Goal: Task Accomplishment & Management: Manage account settings

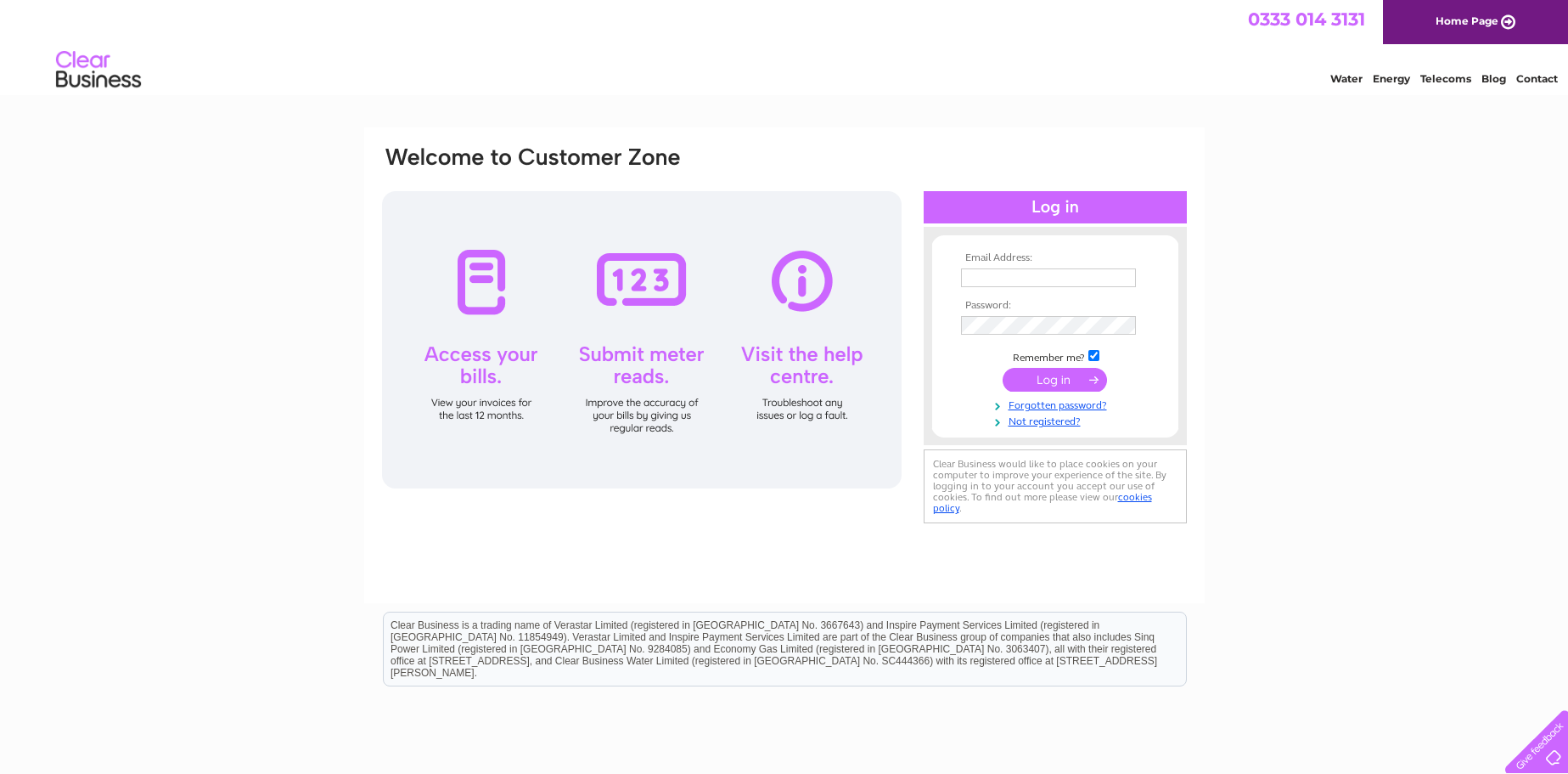
type input "[EMAIL_ADDRESS][DOMAIN_NAME]"
click at [1043, 380] on input "submit" at bounding box center [1055, 380] width 104 height 24
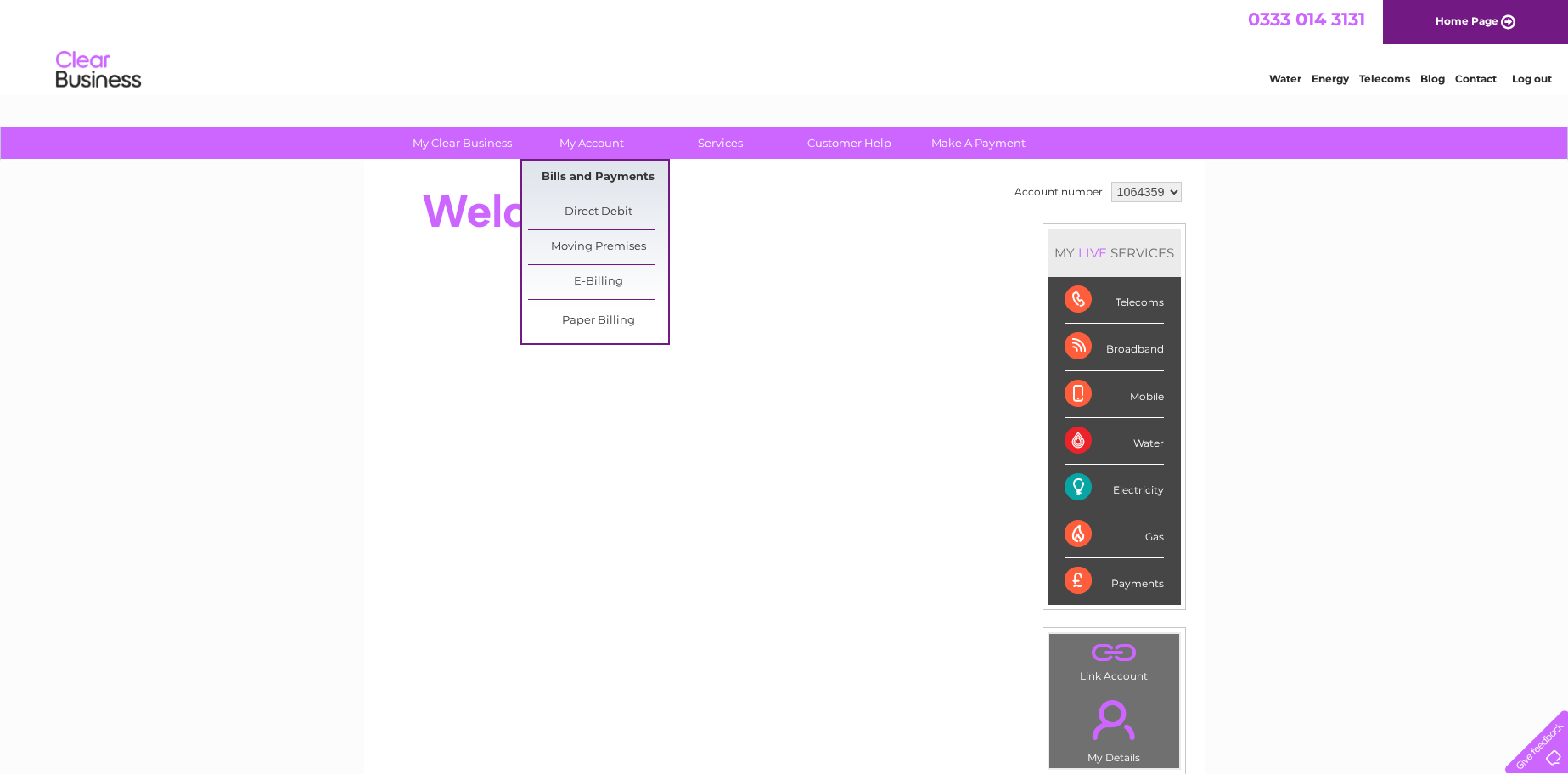
click at [603, 169] on link "Bills and Payments" at bounding box center [598, 178] width 140 height 34
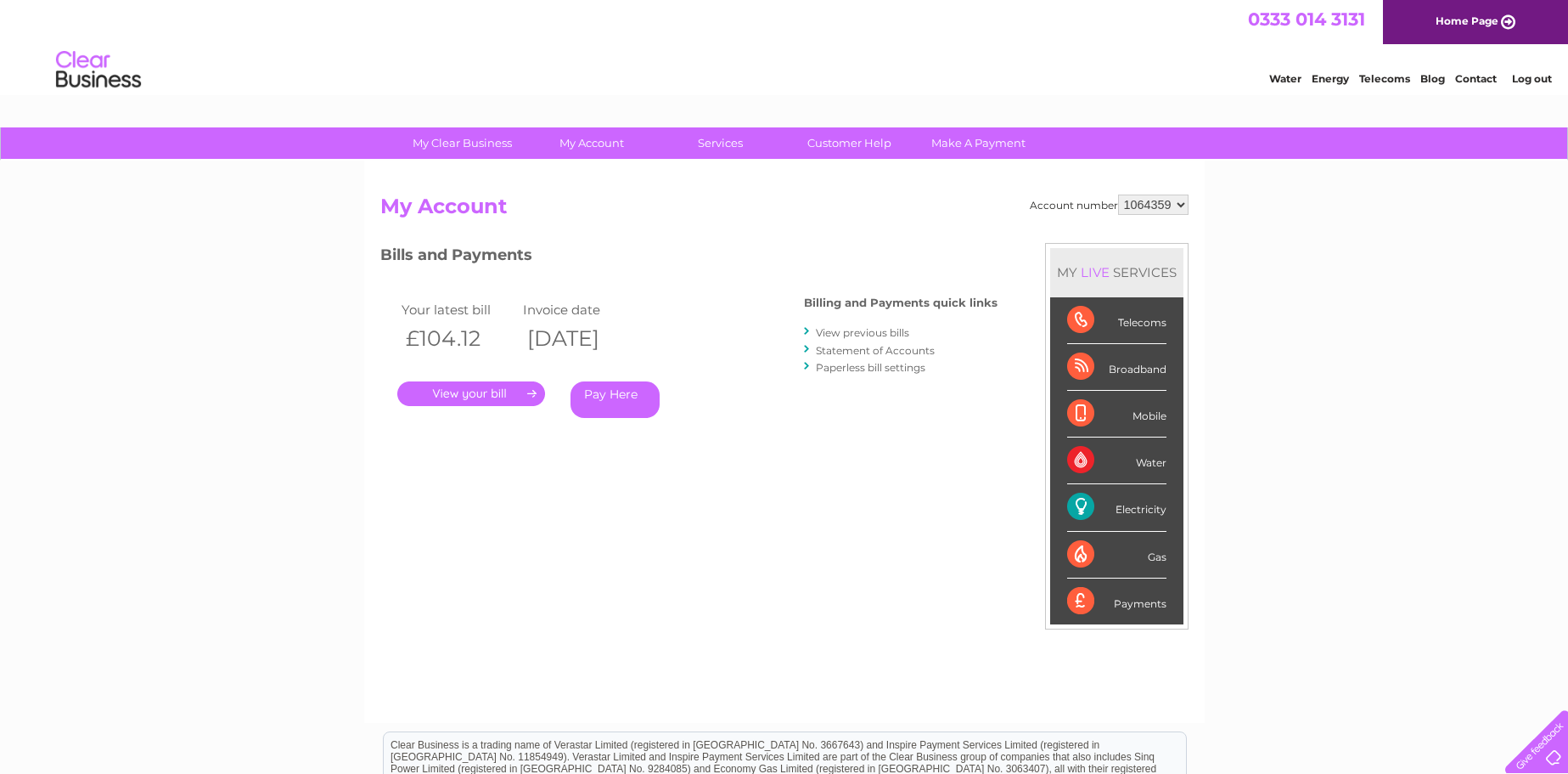
click at [503, 387] on link "." at bounding box center [471, 393] width 148 height 25
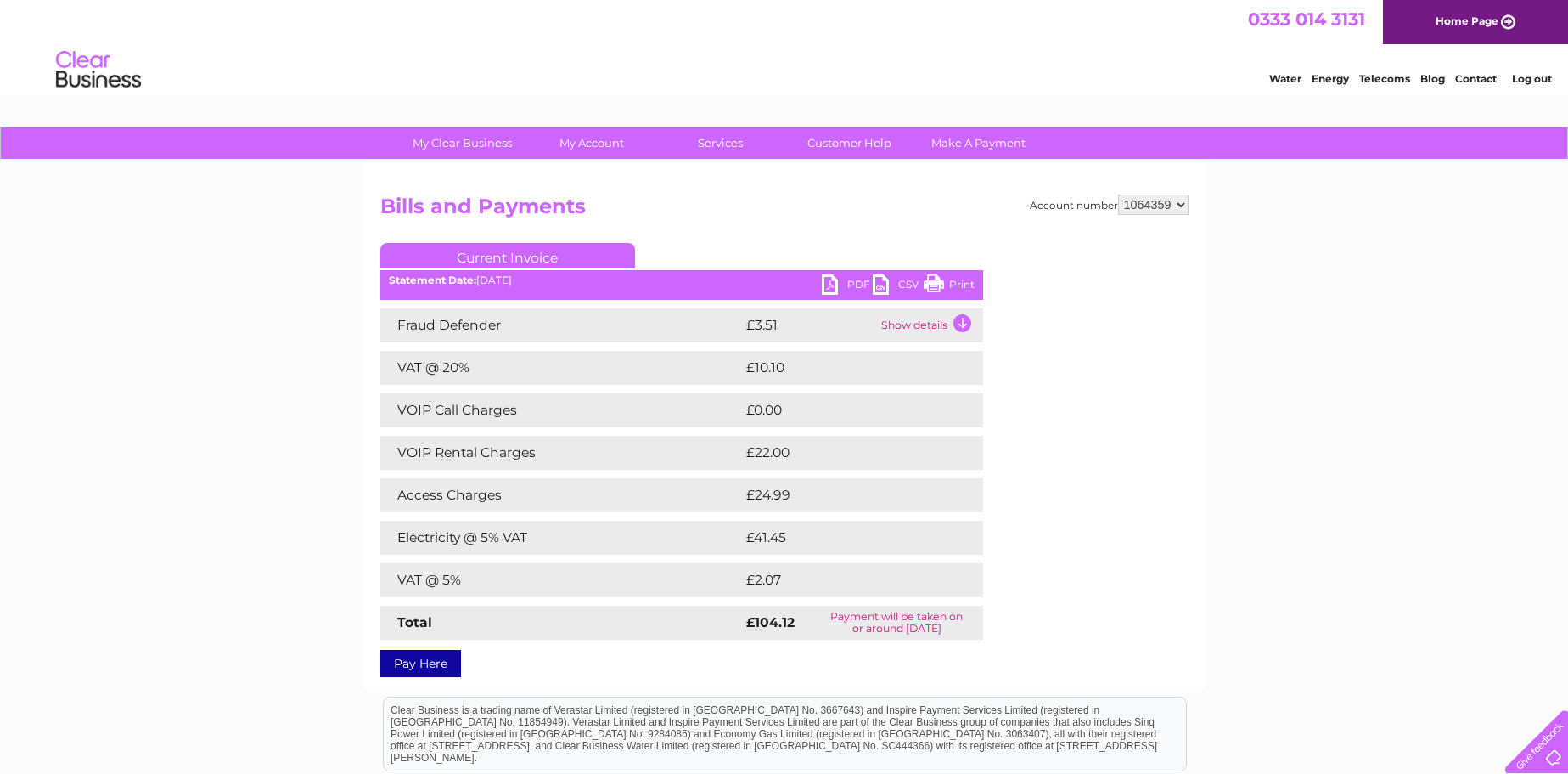
click at [853, 284] on link "PDF" at bounding box center [847, 286] width 51 height 25
